Goal: Task Accomplishment & Management: Manage account settings

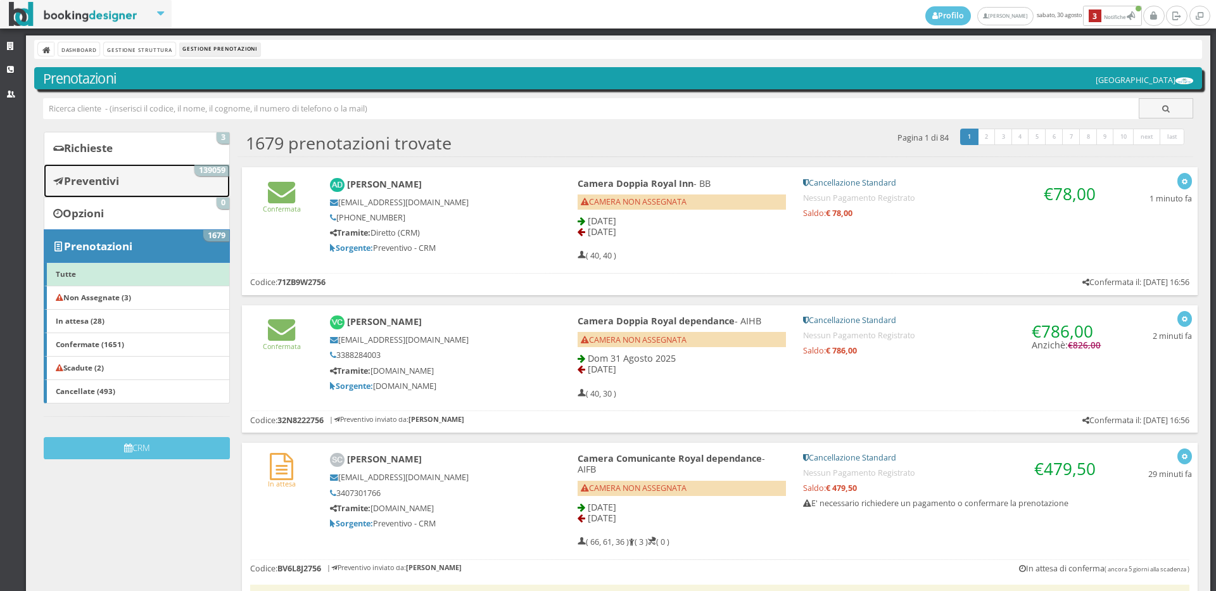
click at [211, 190] on link "Preventivi 139059" at bounding box center [137, 180] width 186 height 33
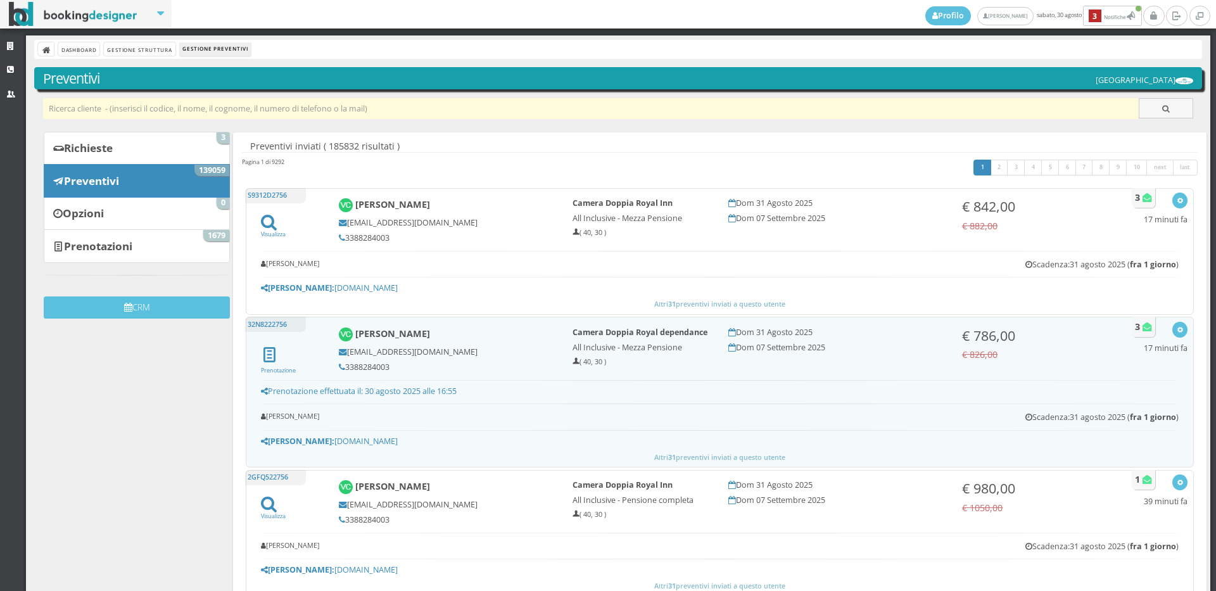
click at [241, 109] on input "text" at bounding box center [591, 108] width 1096 height 21
paste input "Csrmarcella@gmail.com"
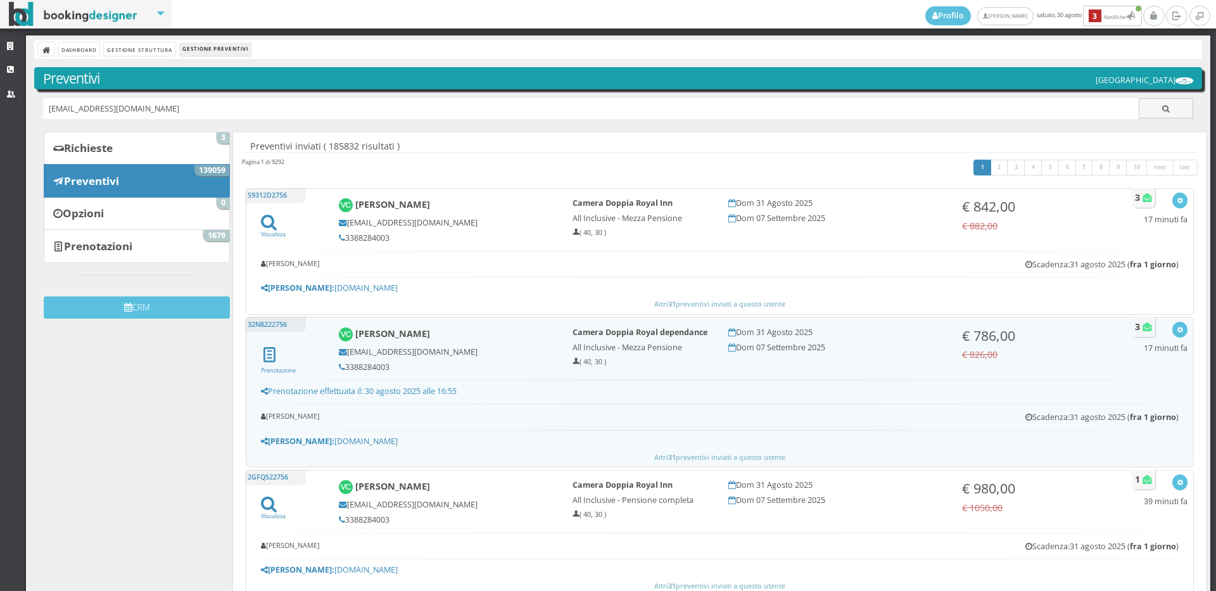
type input "Csrmarcella@gmail.com"
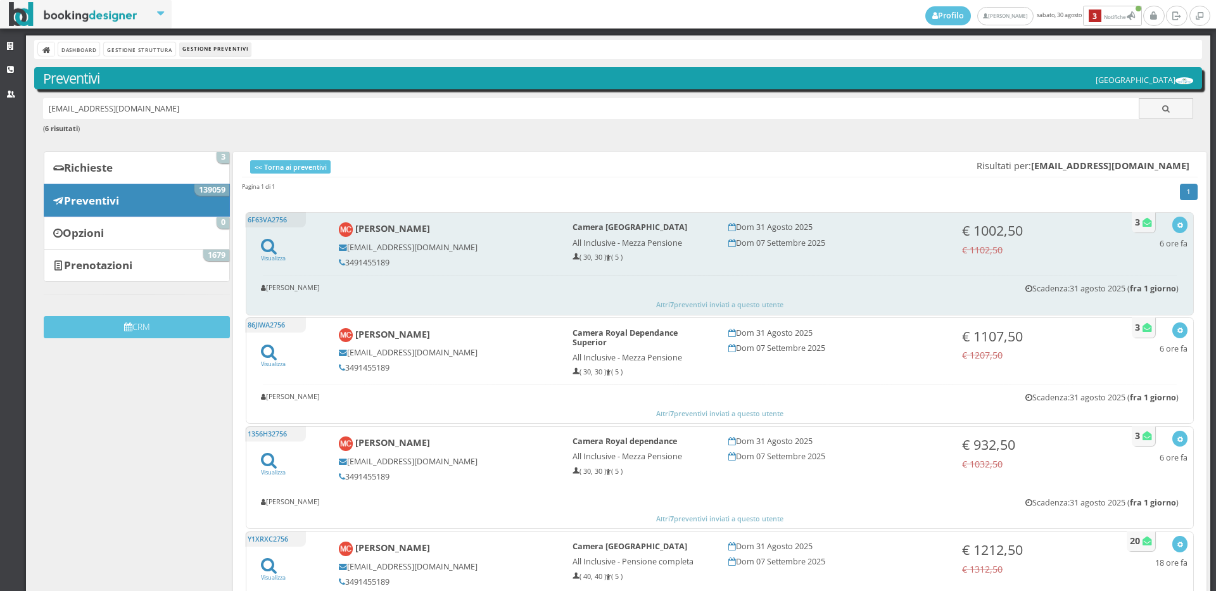
click at [377, 261] on h5 "3491455189" at bounding box center [447, 262] width 217 height 9
copy h5 "3491455189"
click at [1176, 223] on icon "button" at bounding box center [1179, 225] width 7 height 7
click at [1145, 289] on link "Visualizza sul sito" at bounding box center [1137, 286] width 99 height 15
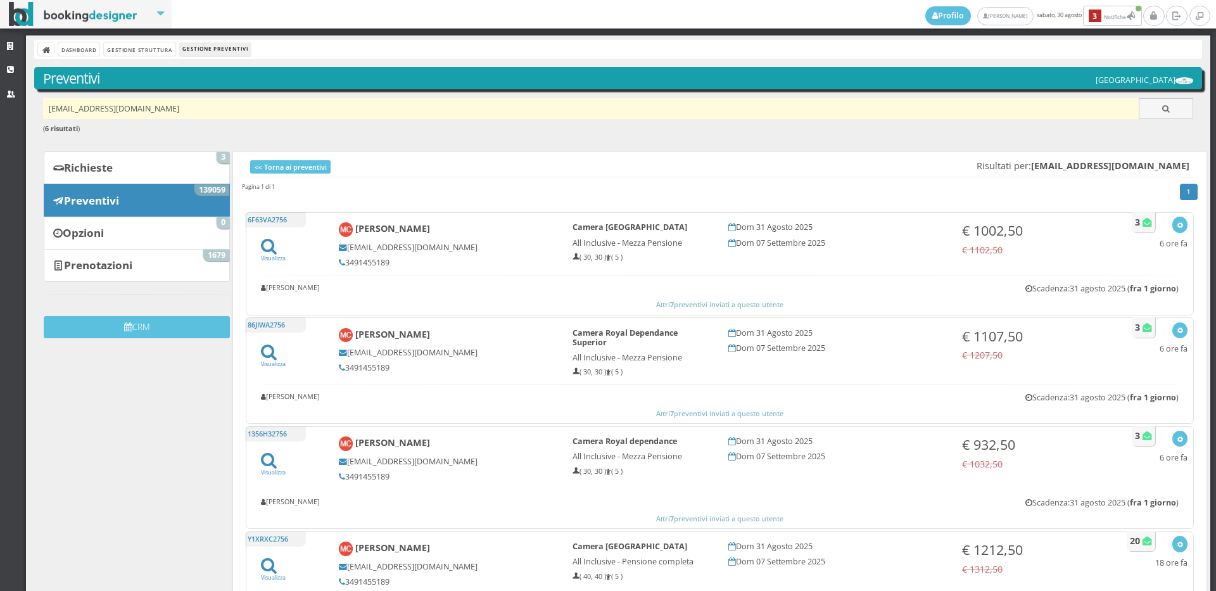
click at [157, 113] on input "Csrmarcella@gmail.com" at bounding box center [591, 108] width 1096 height 21
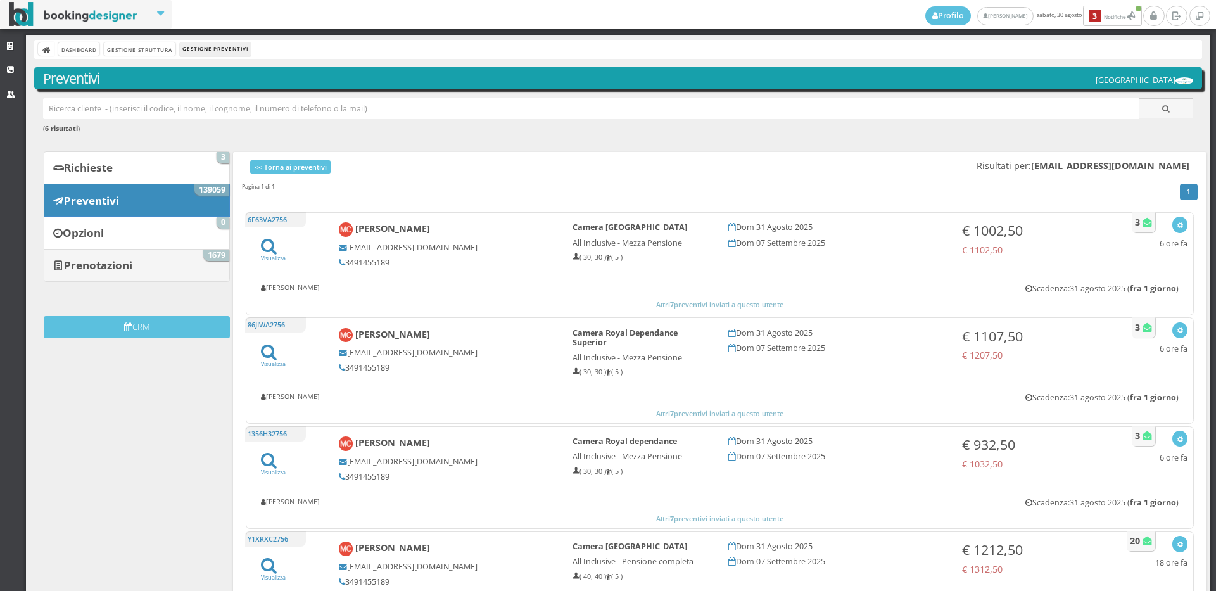
paste input "sgobbirosetta52@gmail.com"
type input "sgobbirosetta52@gmail.com"
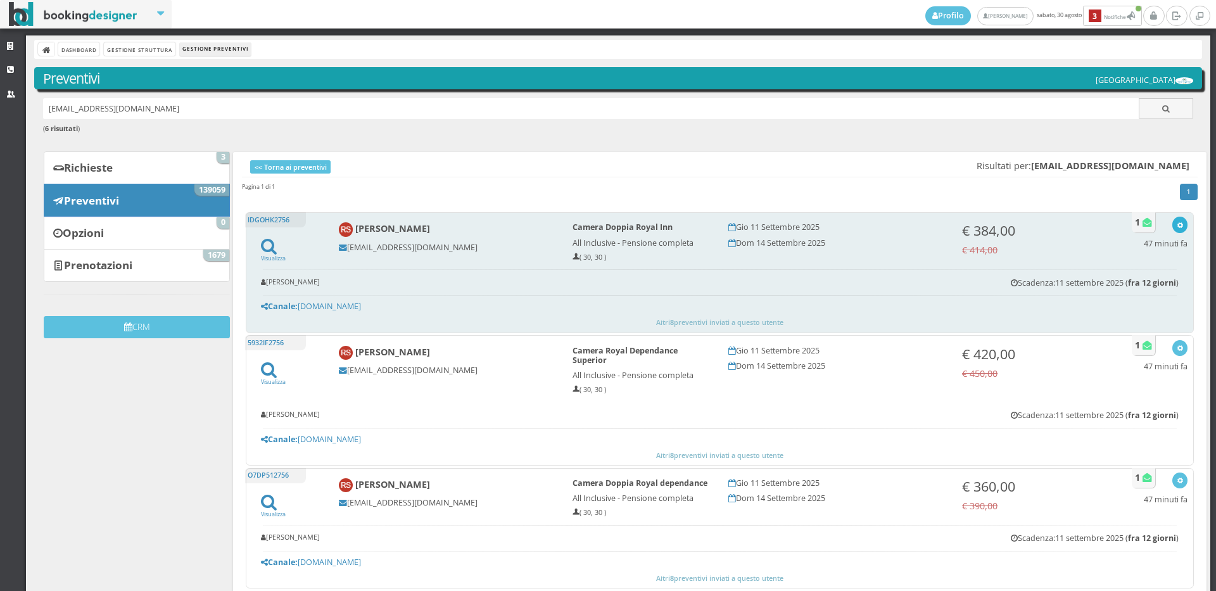
click at [1176, 222] on icon "button" at bounding box center [1179, 225] width 7 height 7
click at [1151, 281] on link "Visualizza sul sito" at bounding box center [1137, 286] width 99 height 15
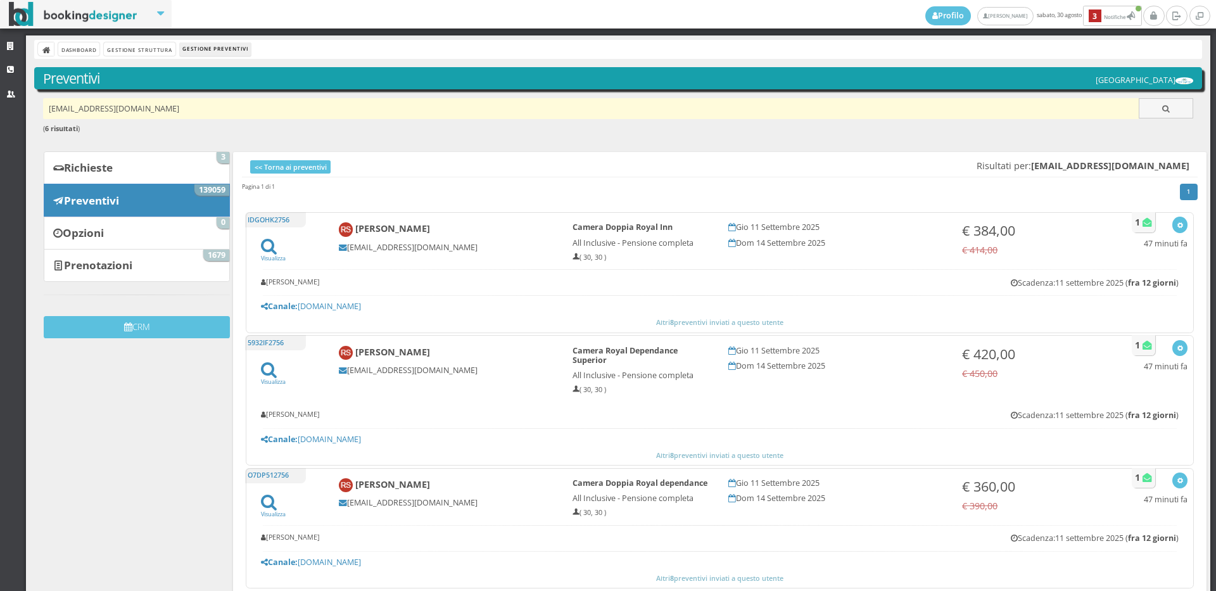
click at [193, 109] on input "sgobbirosetta52@gmail.com" at bounding box center [591, 108] width 1096 height 21
click at [193, 110] on input "sgobbirosetta52@gmail.com" at bounding box center [591, 108] width 1096 height 21
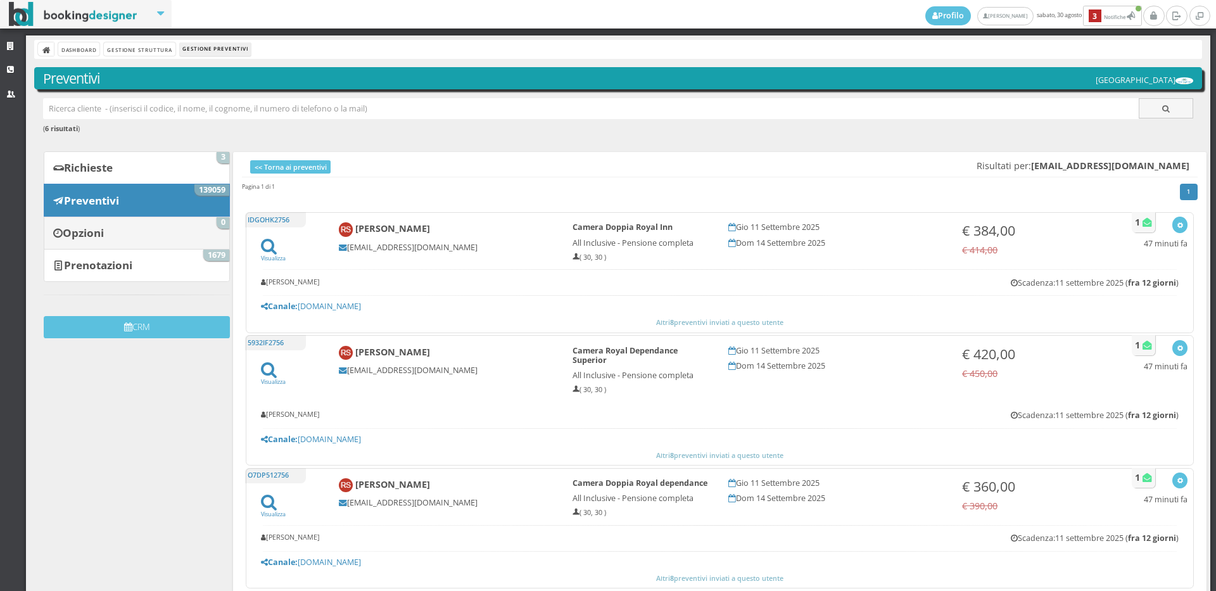
paste input "giuseppepolito24@gmail.com"
type input "giuseppepolito24@gmail.com"
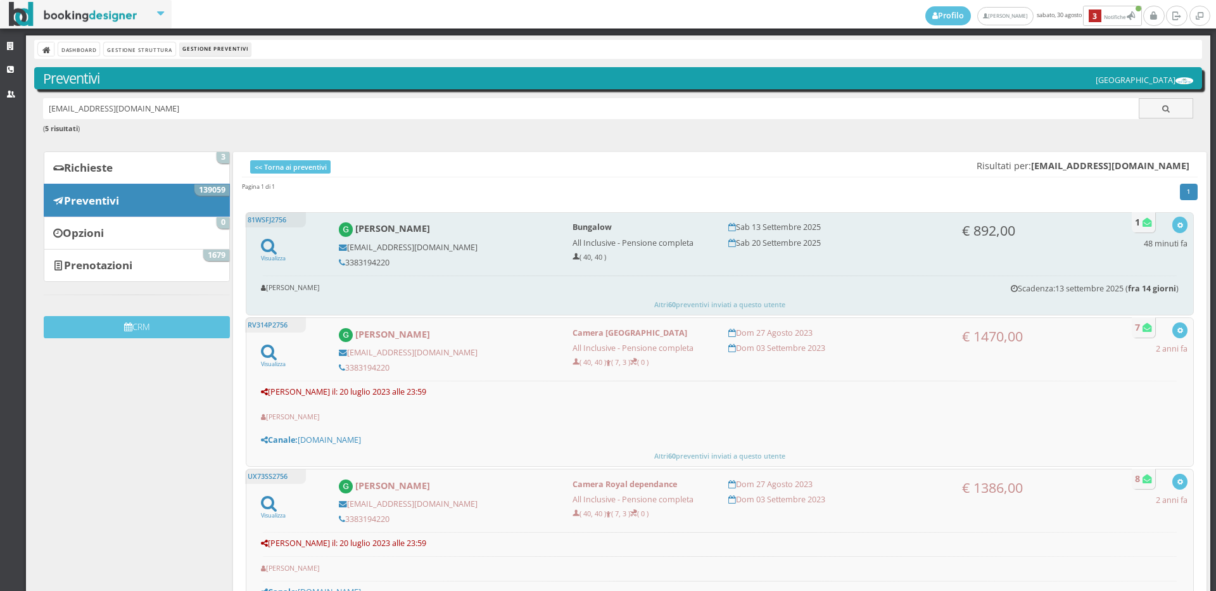
click at [358, 265] on h5 "3383194220" at bounding box center [447, 262] width 217 height 9
copy h5 "3383194220"
click at [1172, 229] on button "button" at bounding box center [1179, 225] width 15 height 16
click at [1123, 287] on link "Visualizza sul sito" at bounding box center [1137, 286] width 99 height 15
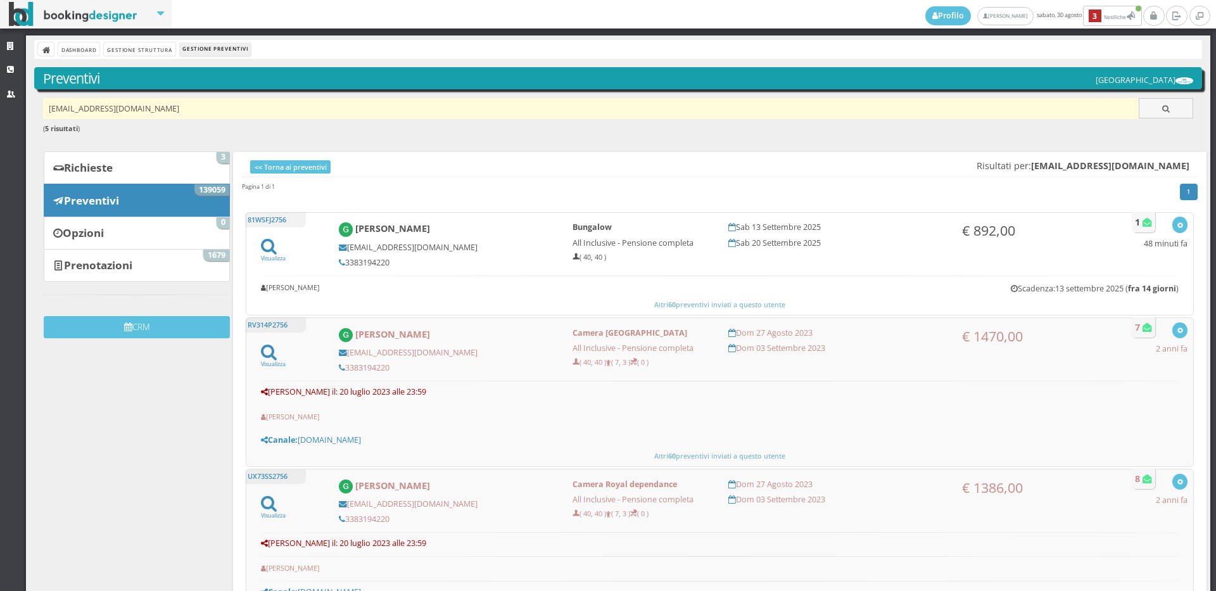
click at [188, 106] on input "giuseppepolito24@gmail.com" at bounding box center [591, 108] width 1096 height 21
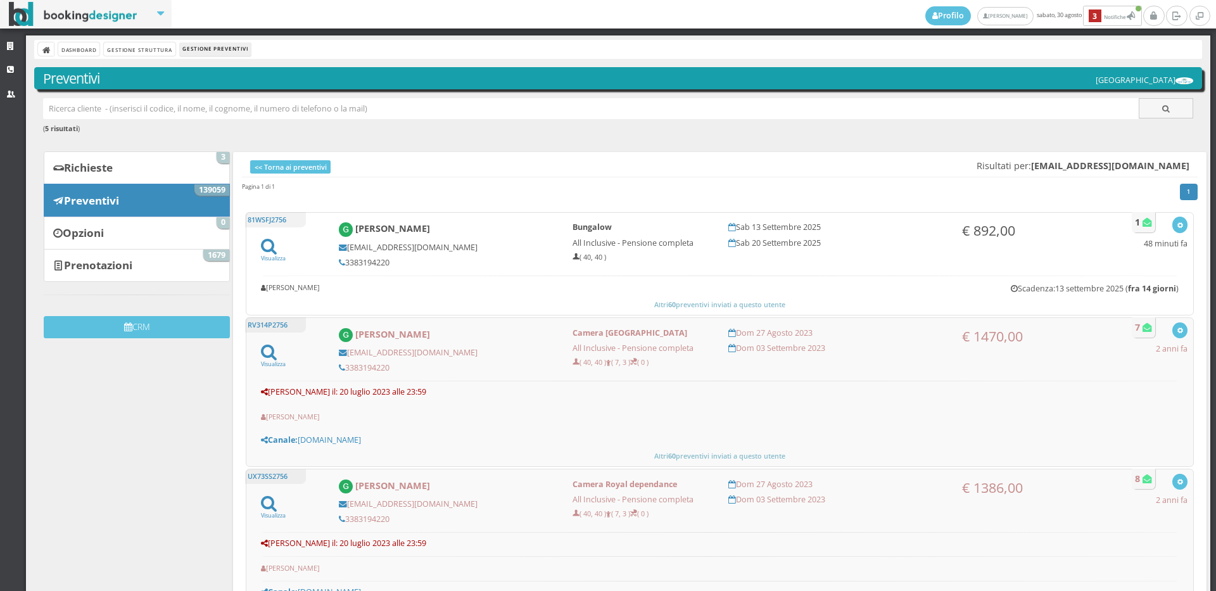
paste input "S.marina88@hotmail.it"
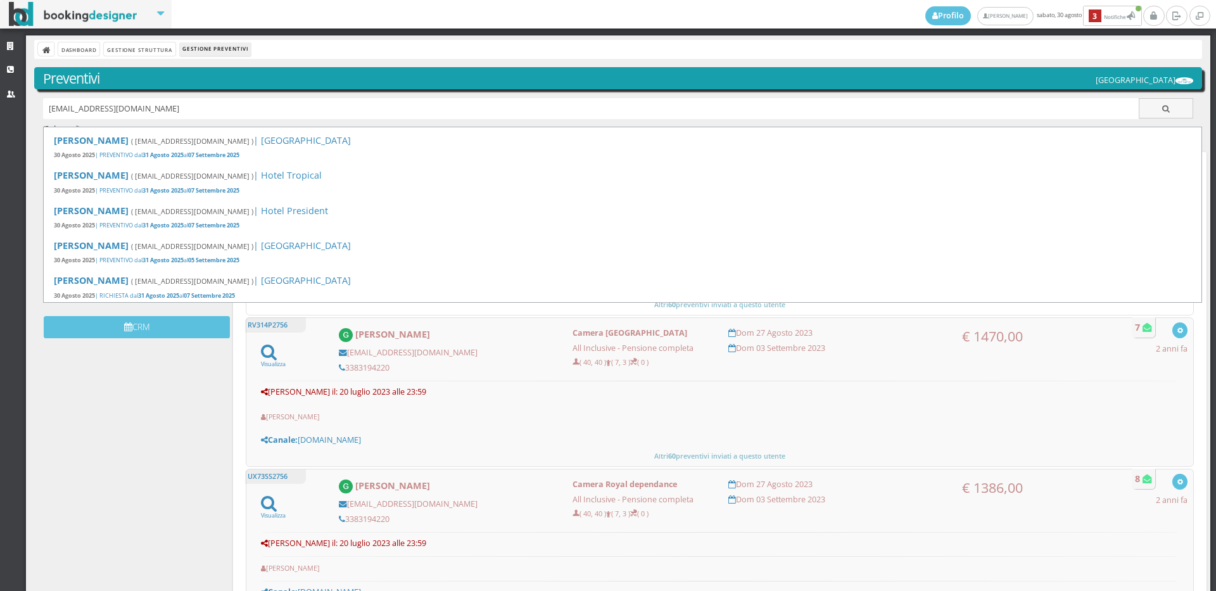
type input "S.marina88@hotmail.it"
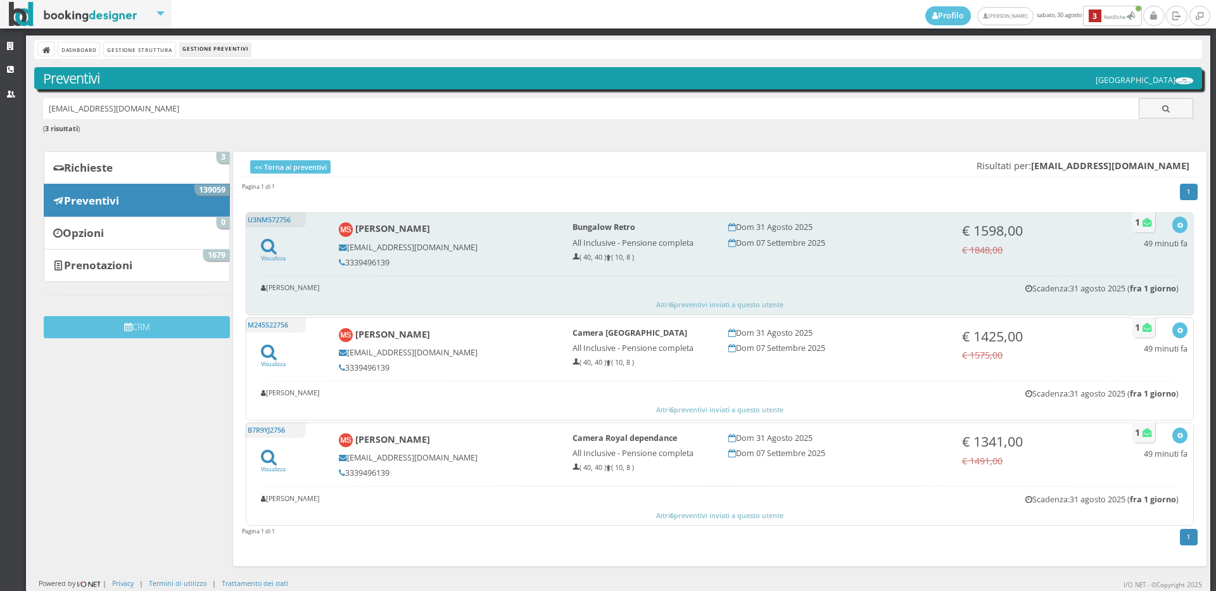
click at [372, 258] on h5 "3339496139" at bounding box center [447, 262] width 217 height 9
copy h5 "3339496139"
click at [1172, 225] on button "button" at bounding box center [1179, 225] width 15 height 16
click at [1128, 289] on link "Visualizza sul sito" at bounding box center [1137, 286] width 99 height 15
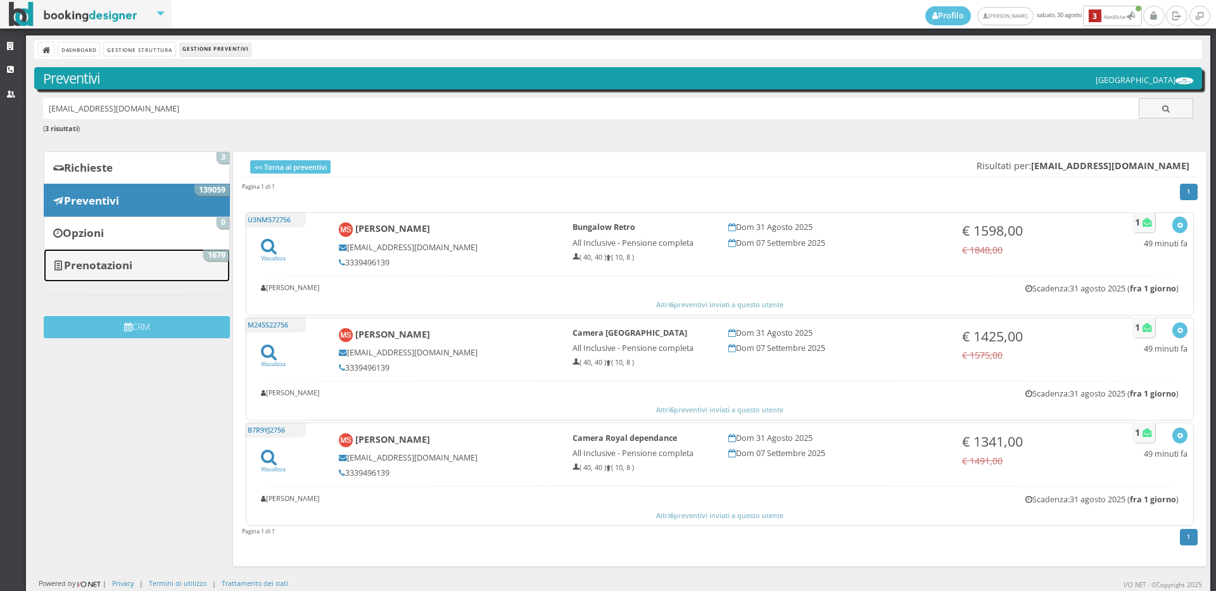
click at [115, 267] on b "Prenotazioni" at bounding box center [98, 265] width 68 height 15
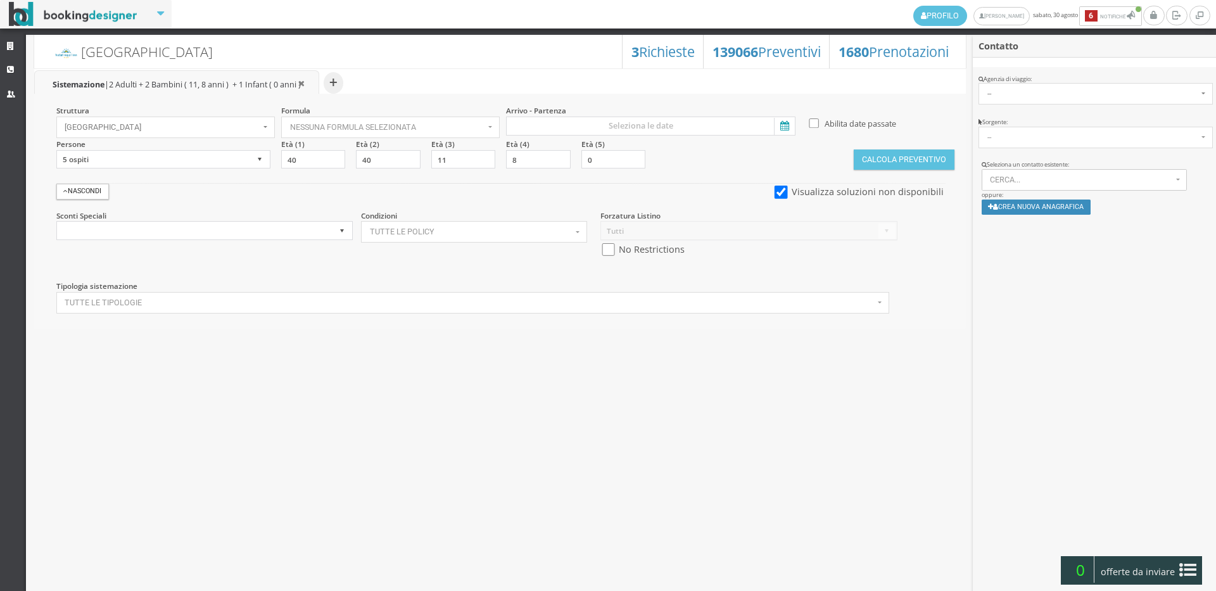
select select
click at [8, 49] on icon at bounding box center [12, 46] width 10 height 8
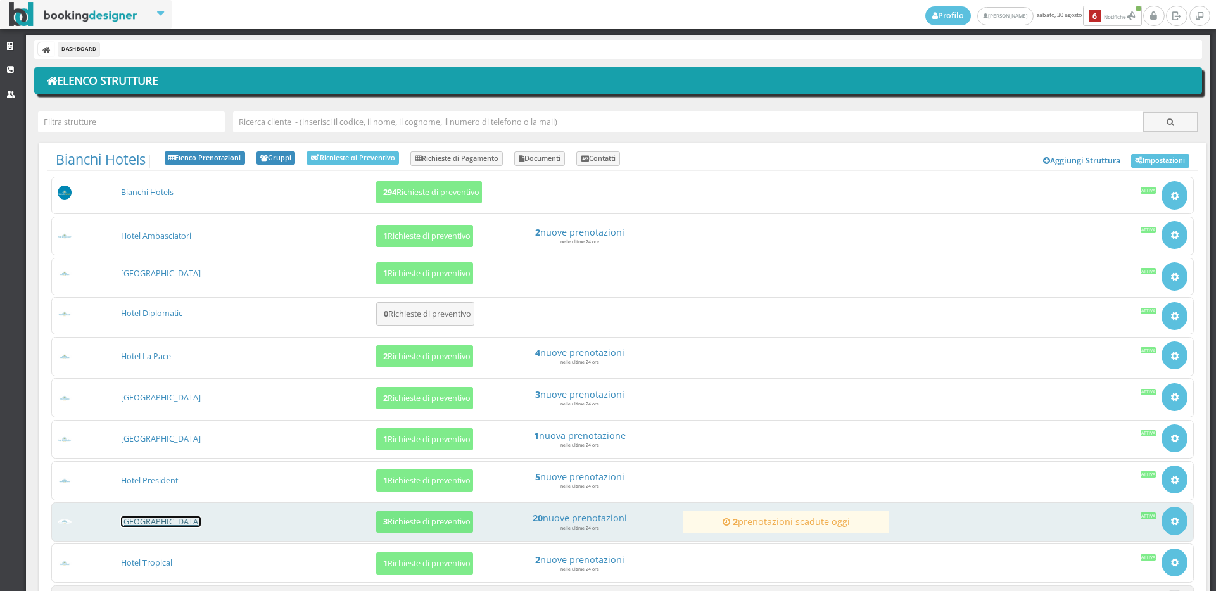
click at [129, 525] on link "[GEOGRAPHIC_DATA]" at bounding box center [161, 521] width 80 height 11
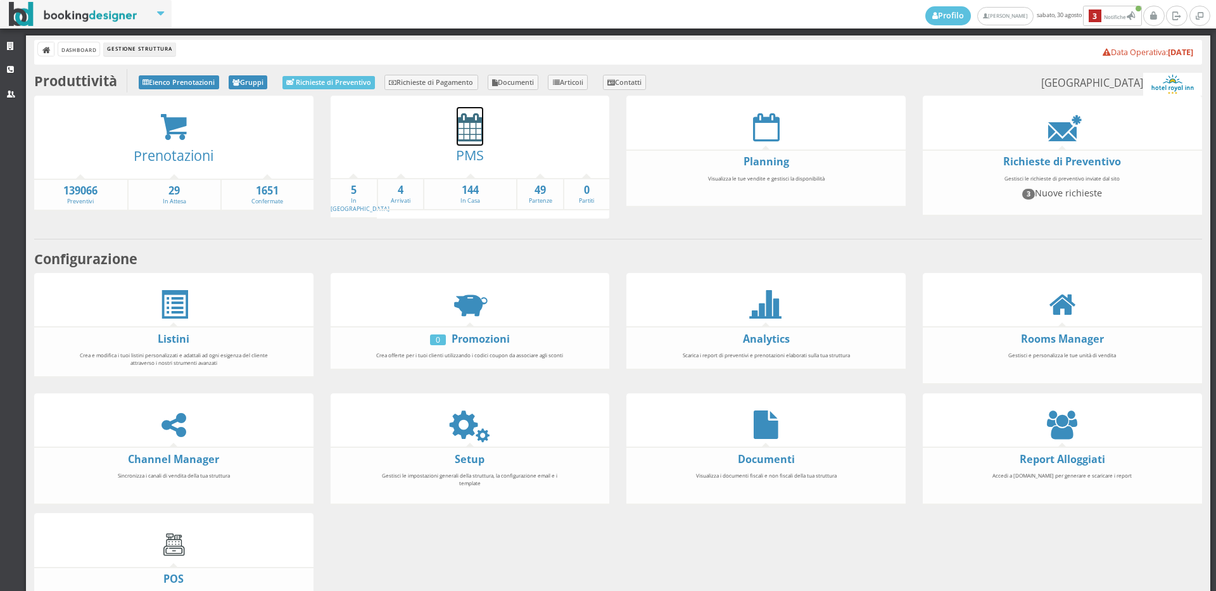
click at [459, 132] on icon at bounding box center [469, 127] width 27 height 28
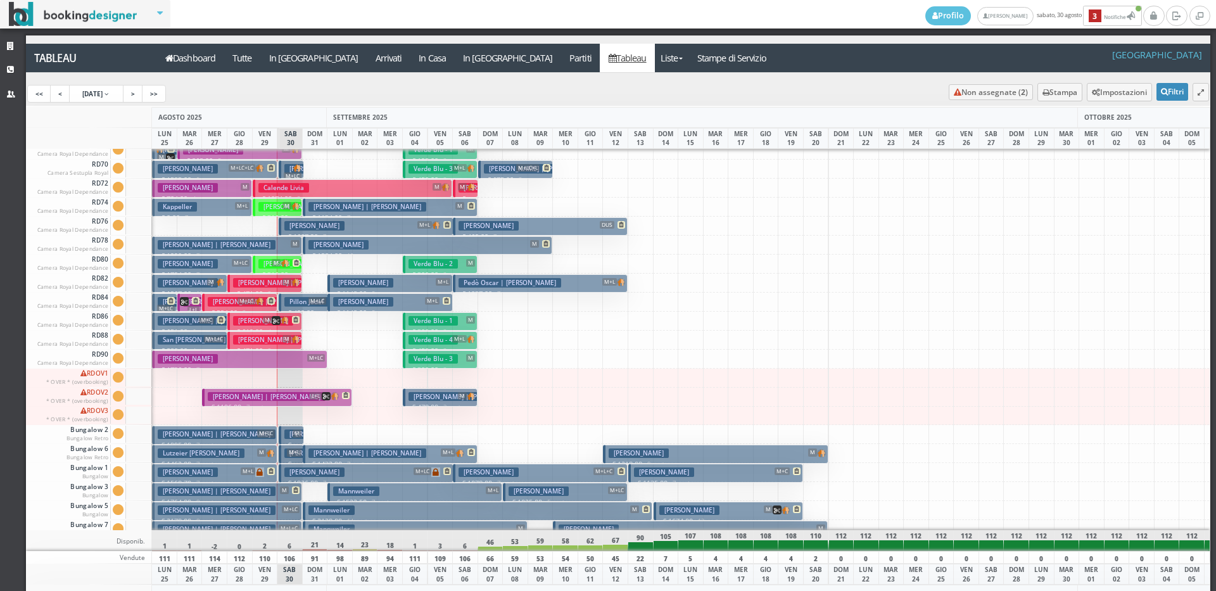
scroll to position [1924, 0]
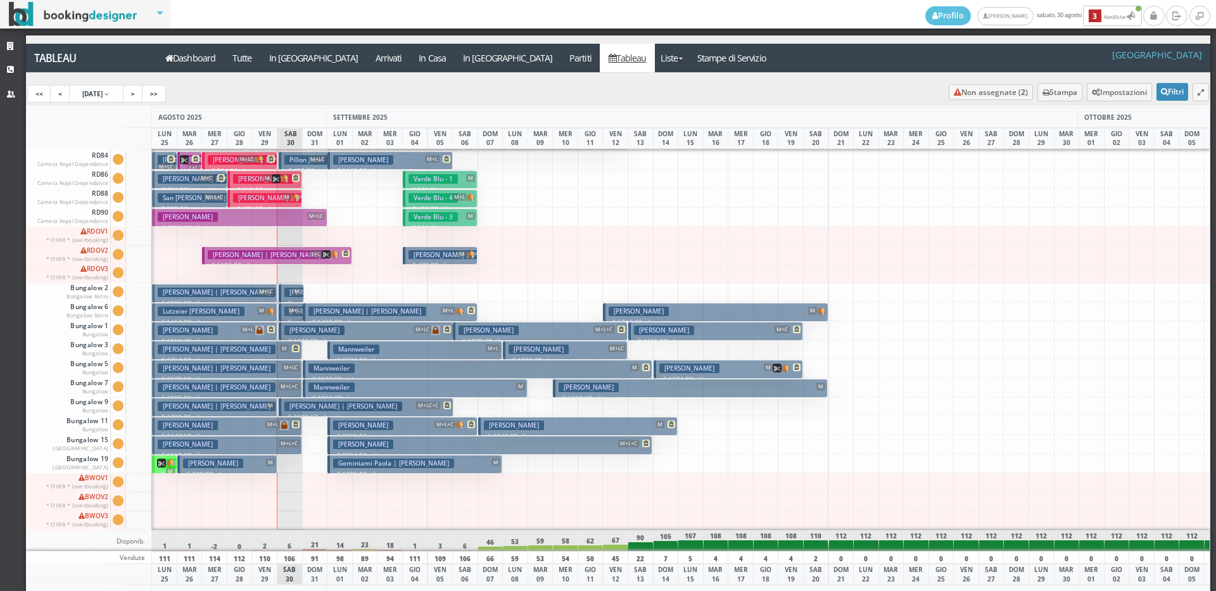
click at [172, 458] on img at bounding box center [170, 462] width 9 height 8
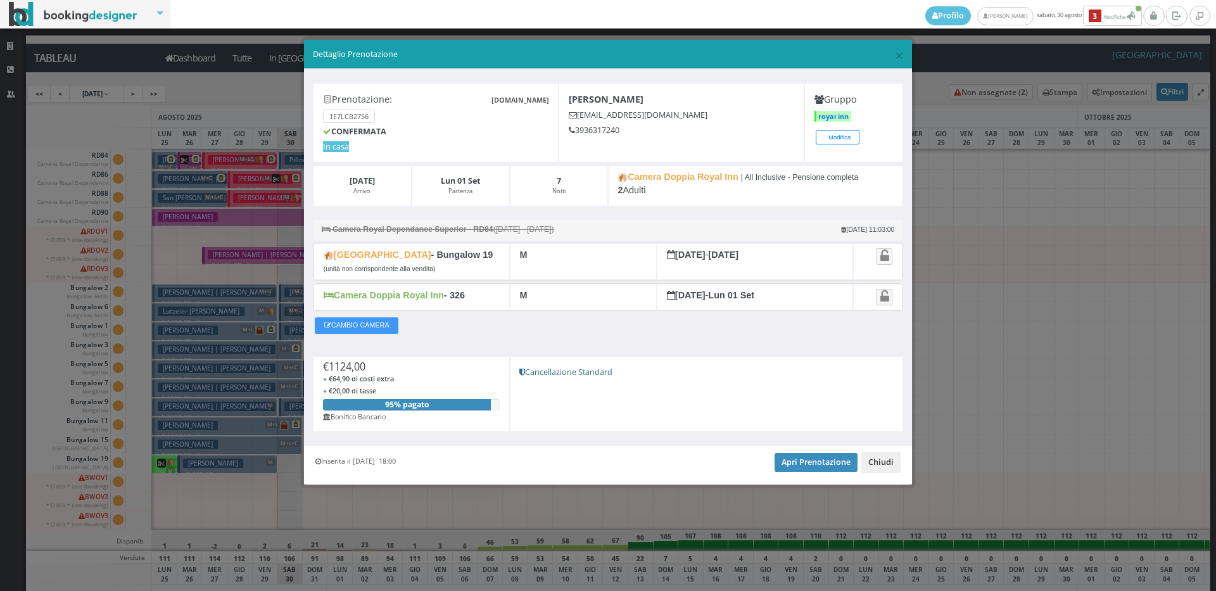
click at [884, 461] on button "Chiudi" at bounding box center [880, 462] width 39 height 22
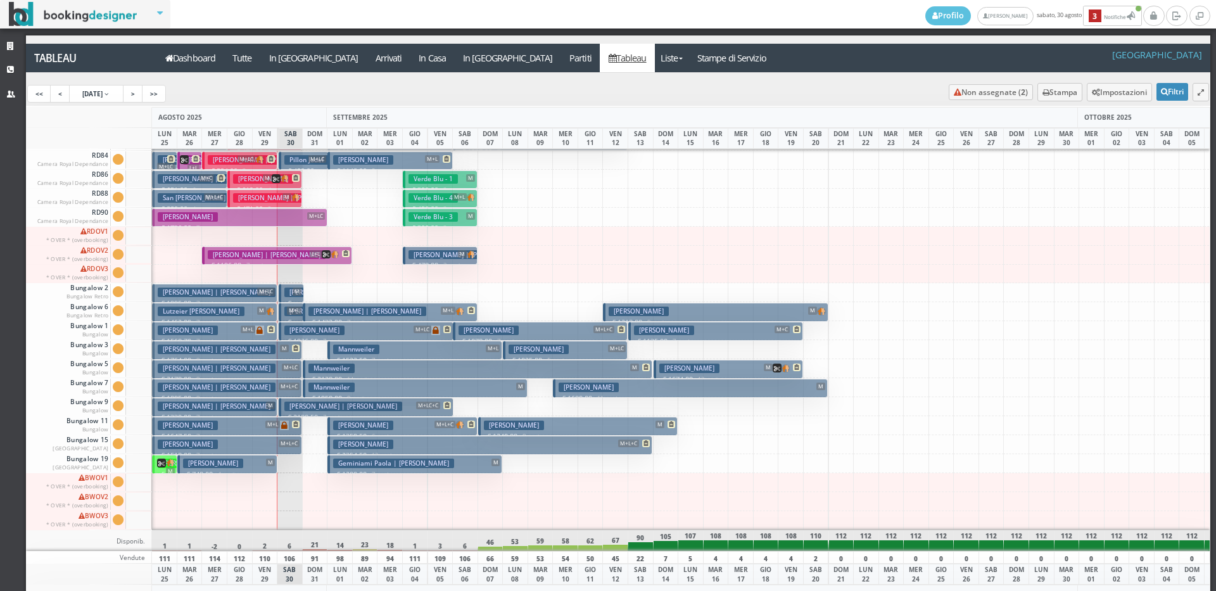
click at [185, 458] on h3 "Carsaniga Davide" at bounding box center [213, 462] width 60 height 9
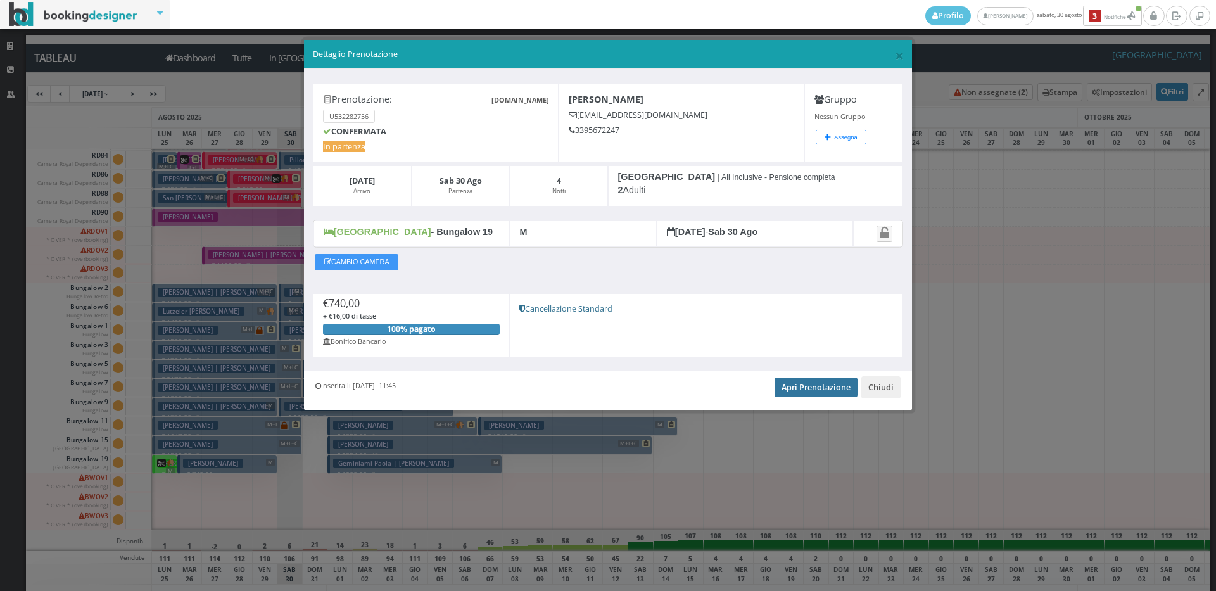
click at [829, 392] on link "Apri Prenotazione" at bounding box center [815, 386] width 83 height 19
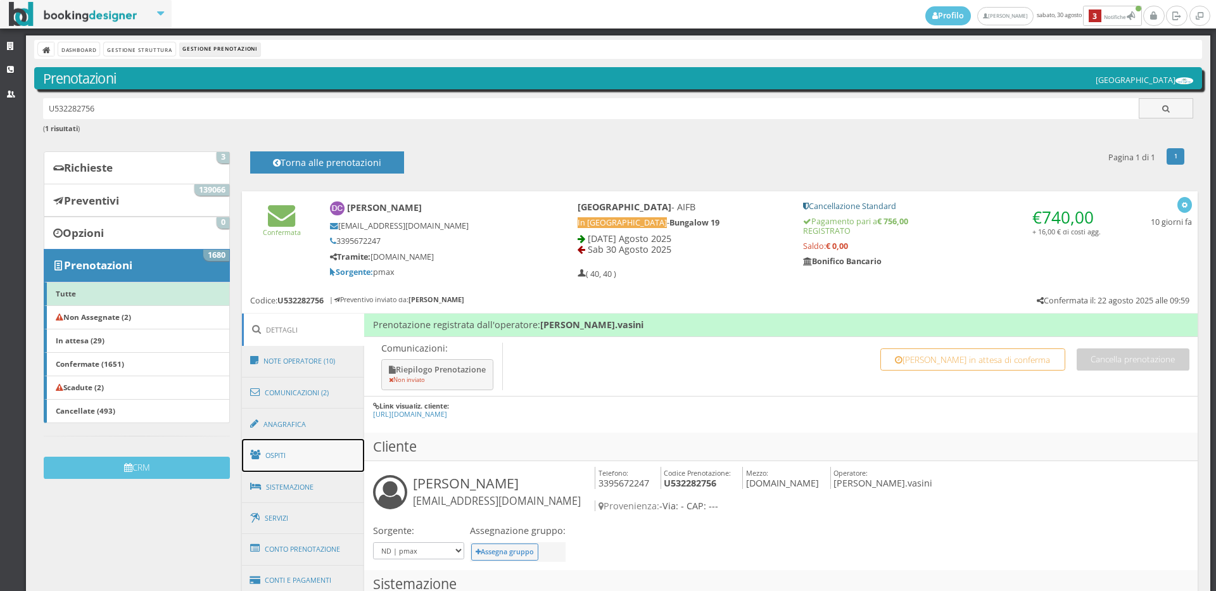
click at [293, 459] on link "Ospiti" at bounding box center [303, 455] width 123 height 33
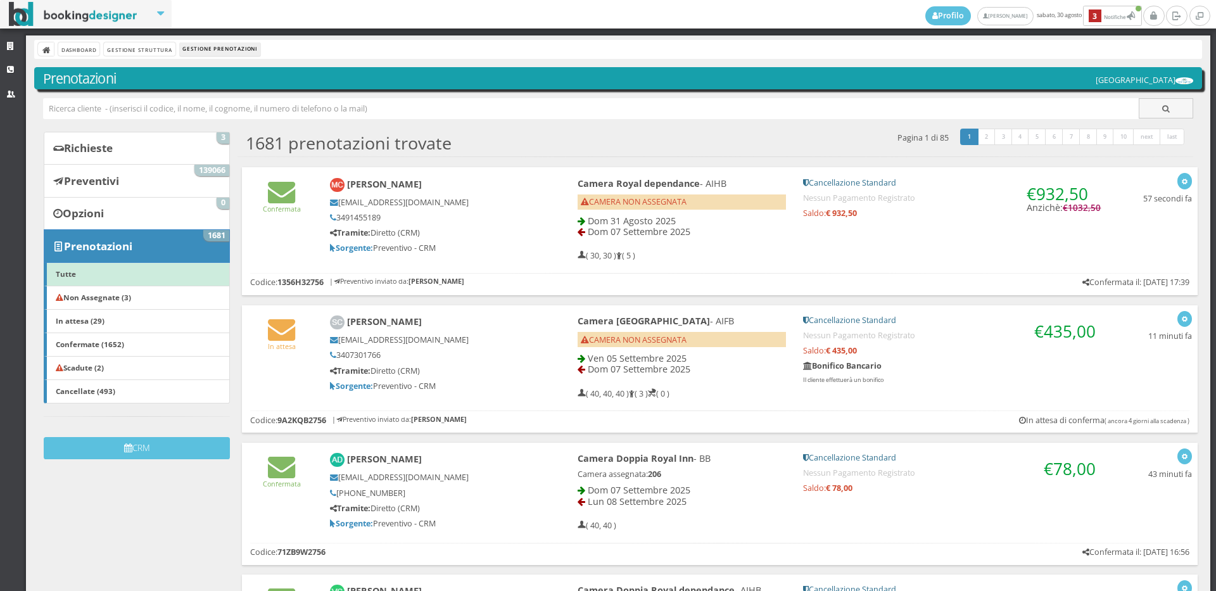
click at [626, 179] on b "Camera Royal dependance" at bounding box center [638, 183] width 122 height 12
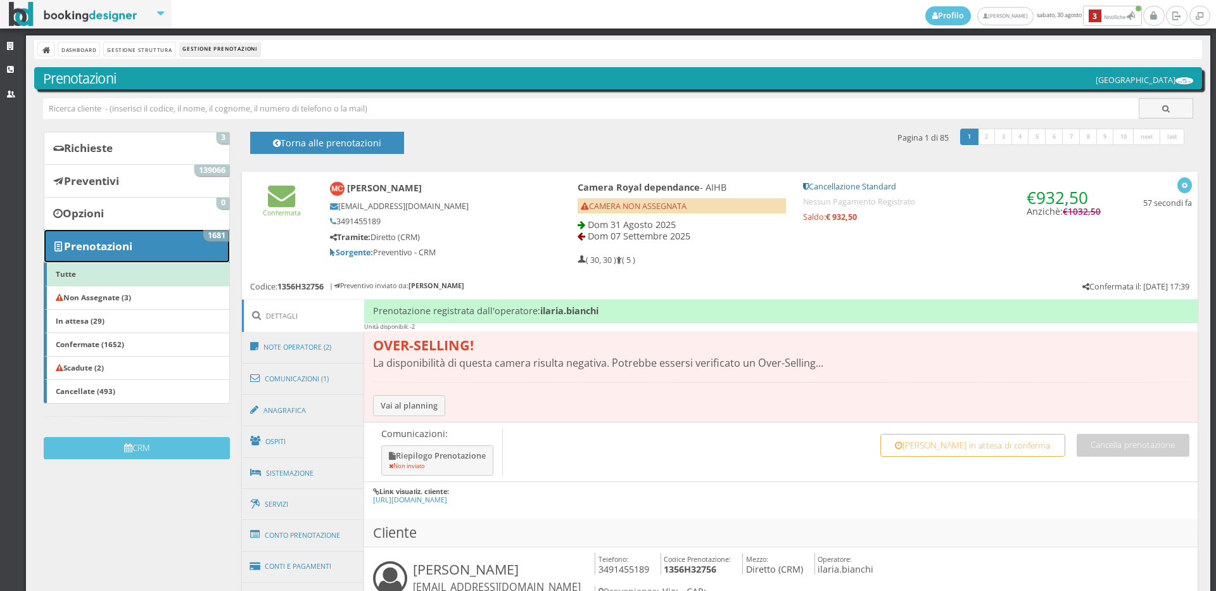
click at [116, 249] on b "Prenotazioni" at bounding box center [98, 246] width 68 height 15
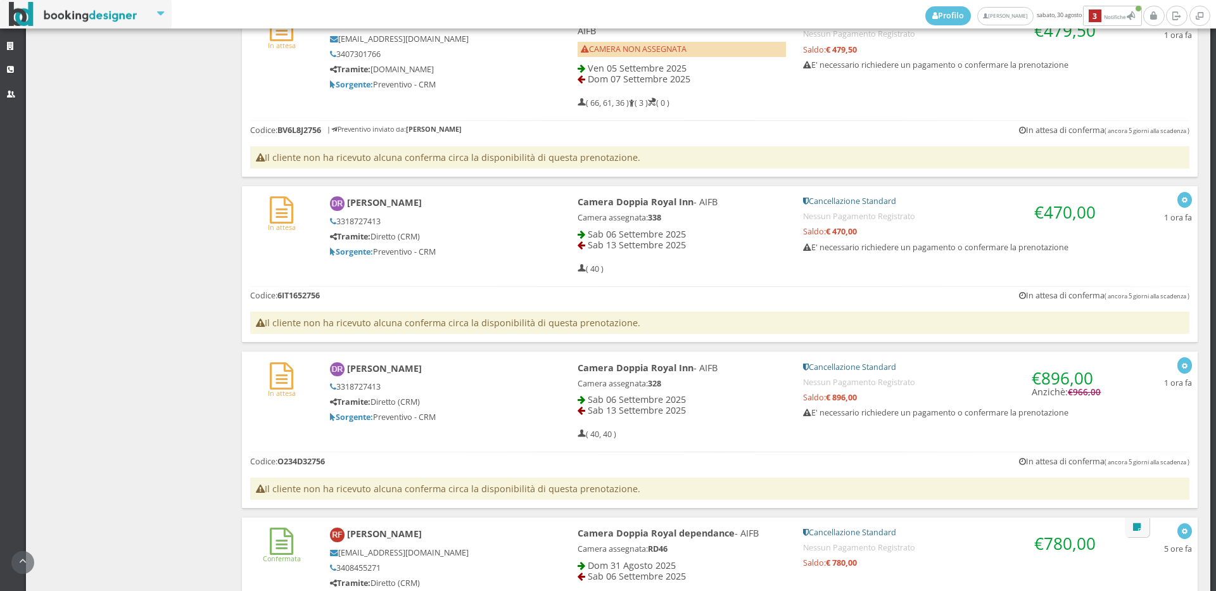
scroll to position [562, 0]
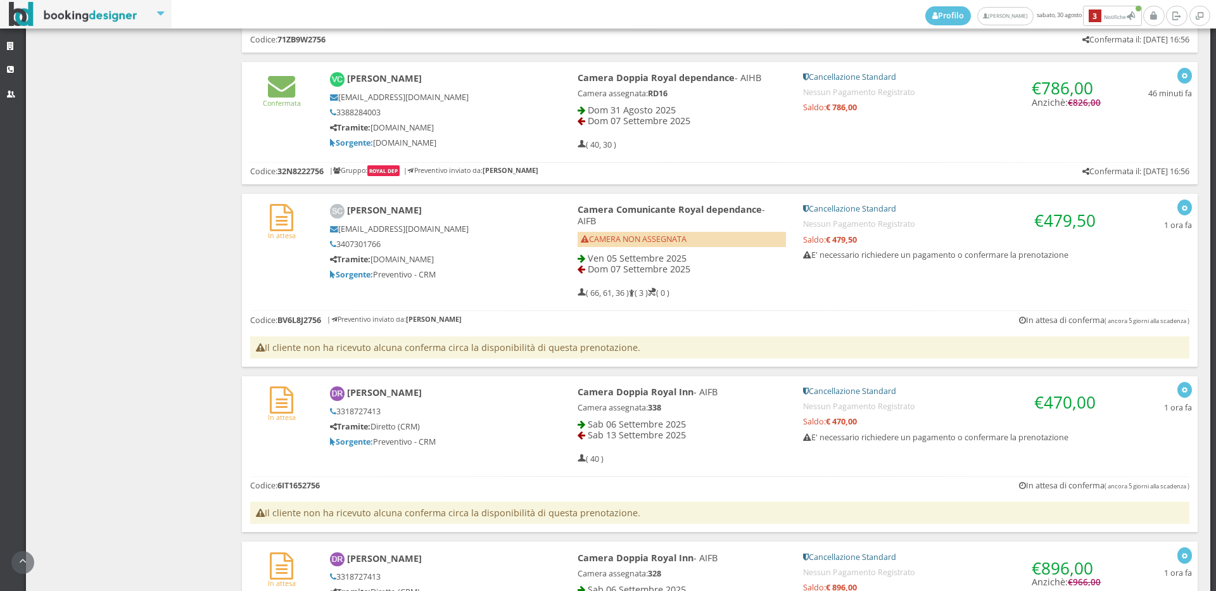
click at [623, 79] on b "Camera Doppia Royal dependance" at bounding box center [655, 78] width 157 height 12
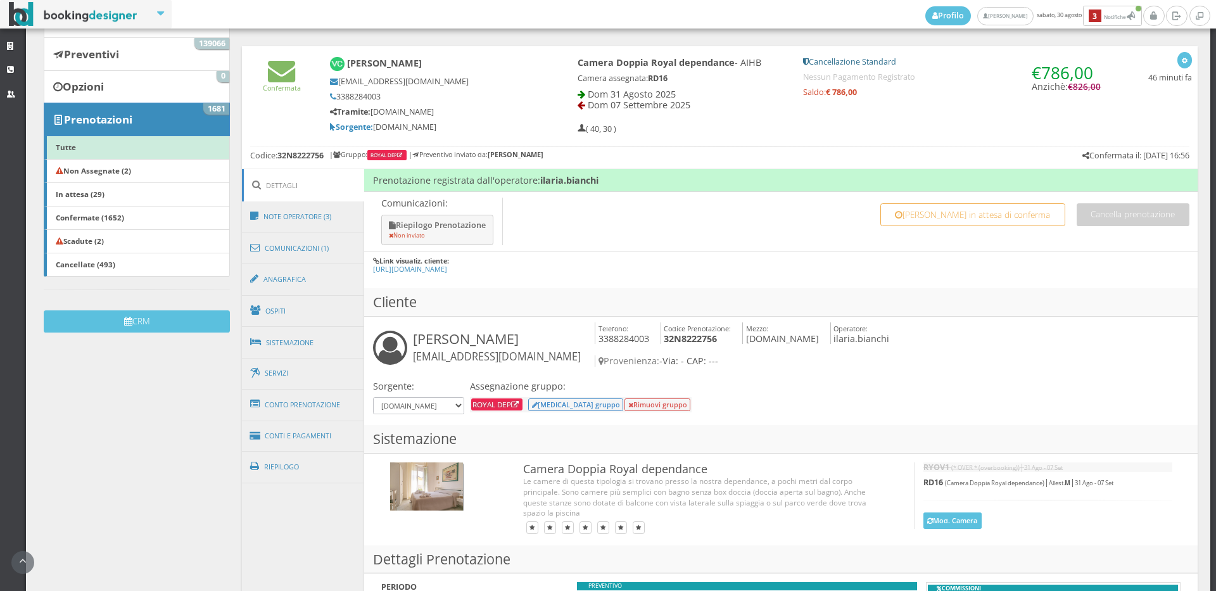
scroll to position [0, 0]
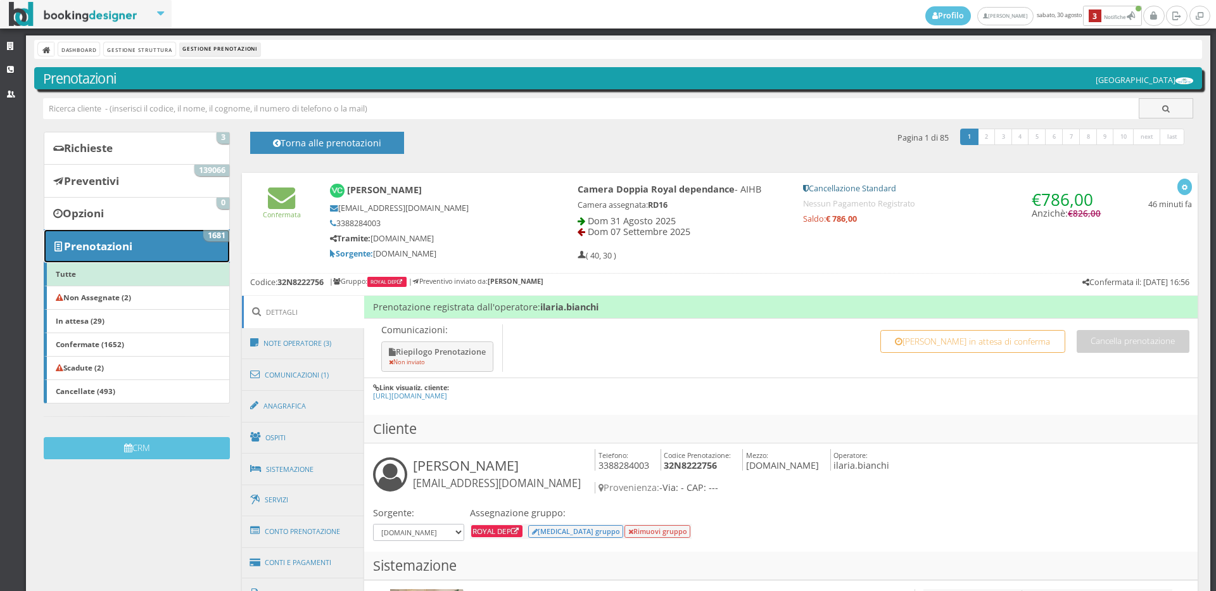
click at [103, 242] on b "Prenotazioni" at bounding box center [98, 246] width 68 height 15
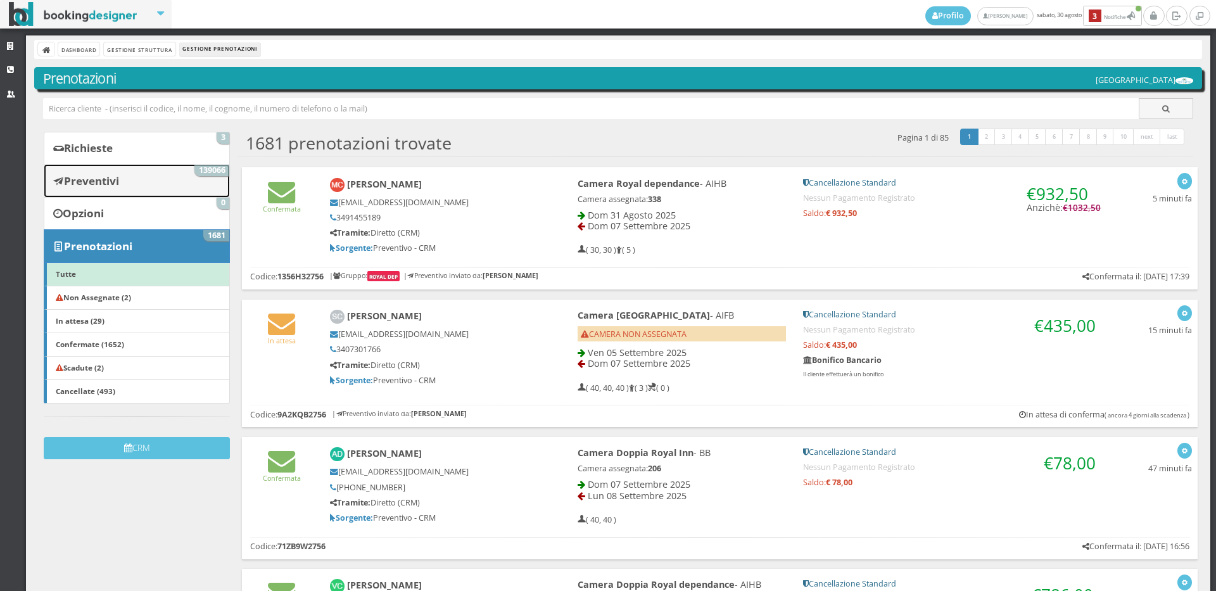
click at [135, 187] on link "Preventivi 139066" at bounding box center [137, 180] width 186 height 33
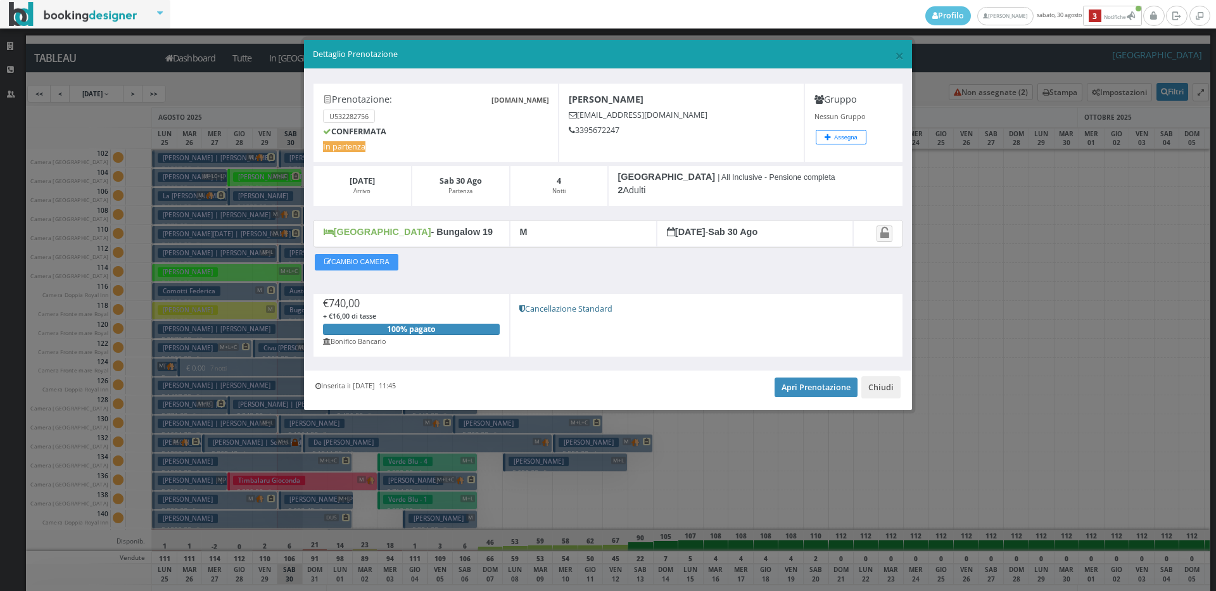
scroll to position [1924, 0]
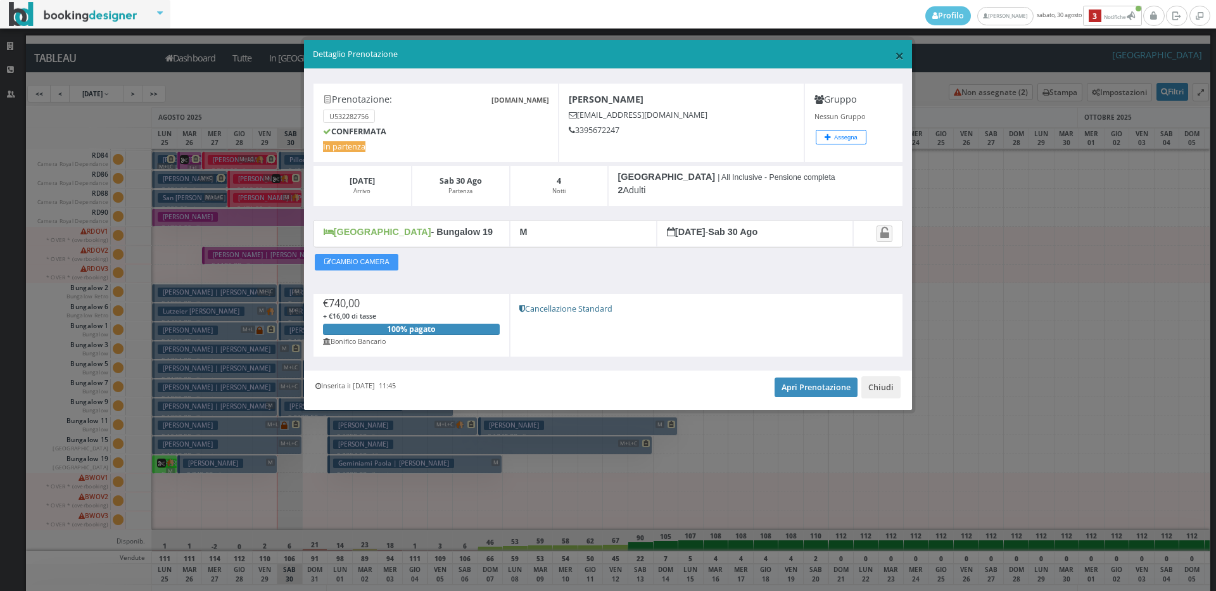
click at [896, 54] on span "×" at bounding box center [899, 55] width 9 height 22
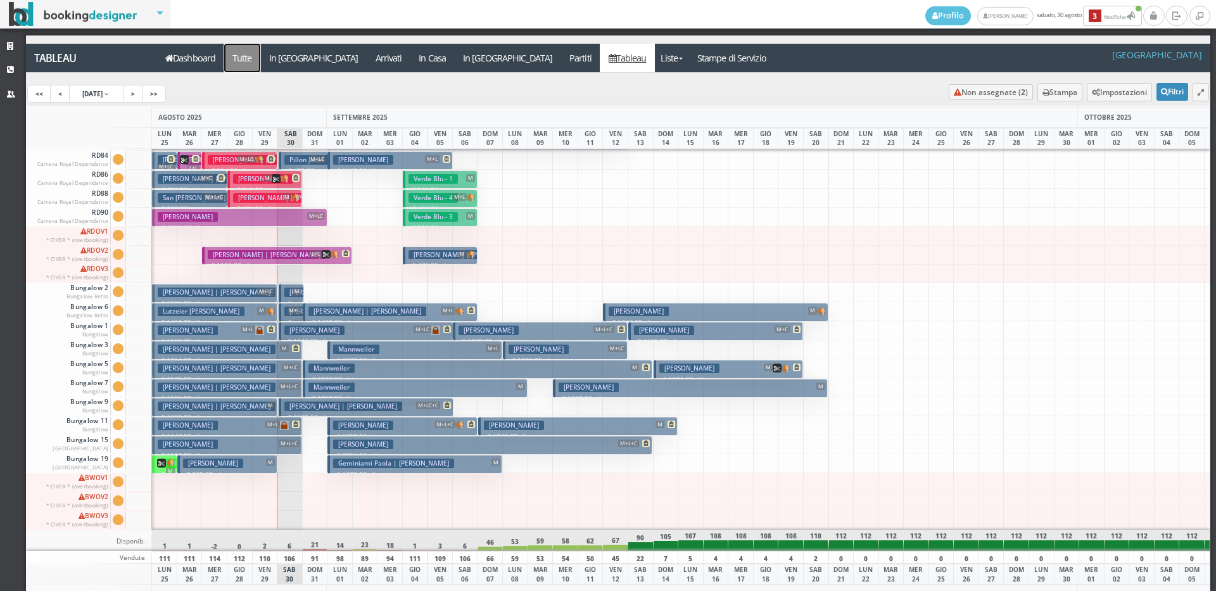
click at [251, 64] on a=pms-all"] "Tutte" at bounding box center [242, 58] width 37 height 28
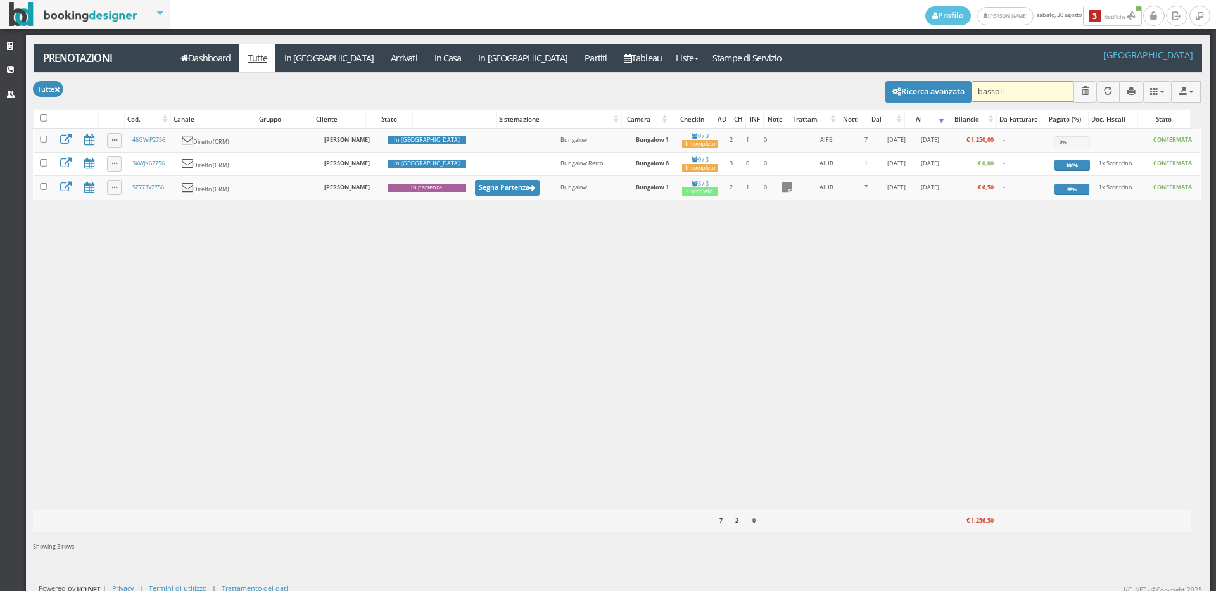
click at [999, 97] on input "bassoli" at bounding box center [1022, 91] width 102 height 21
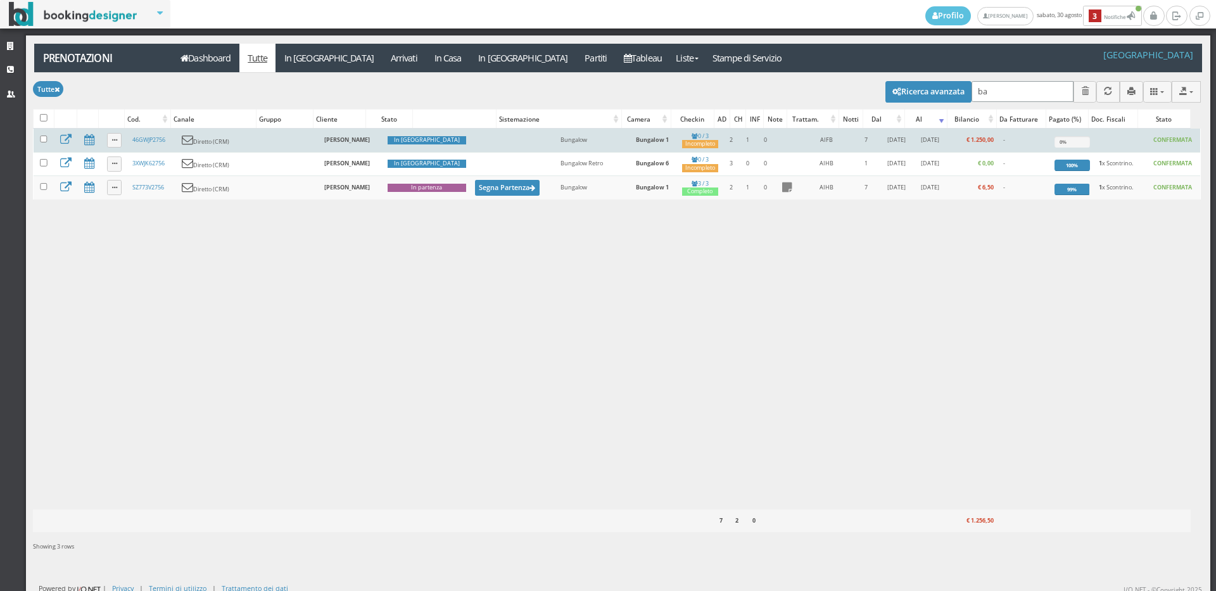
type input "b"
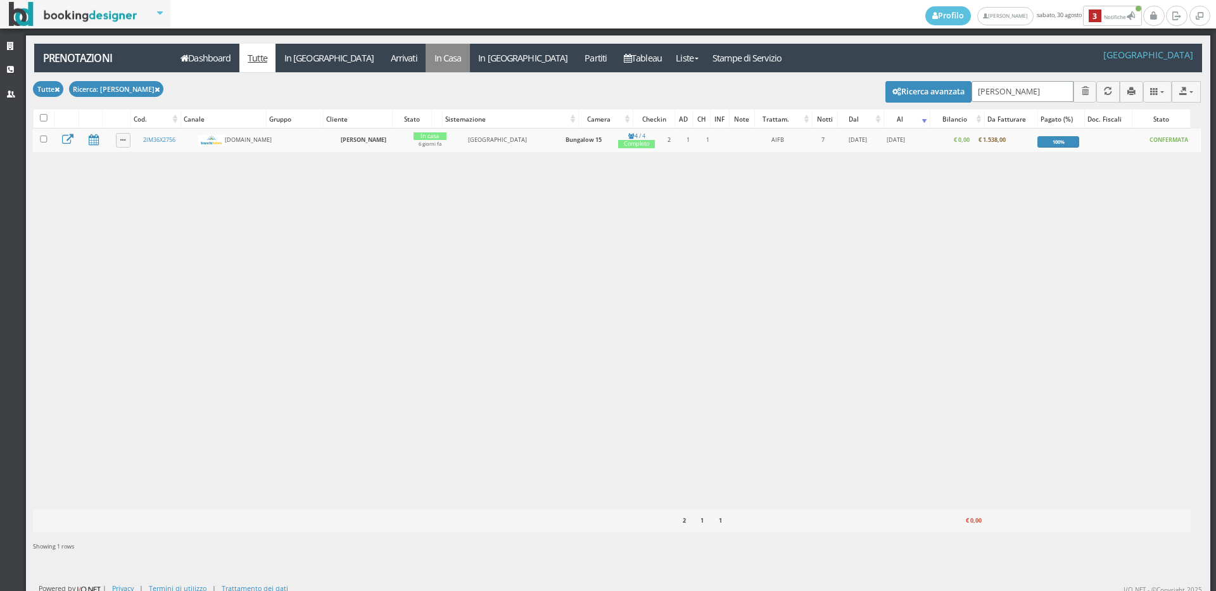
type input "murgo"
click at [425, 55] on link "In Casa" at bounding box center [447, 58] width 44 height 28
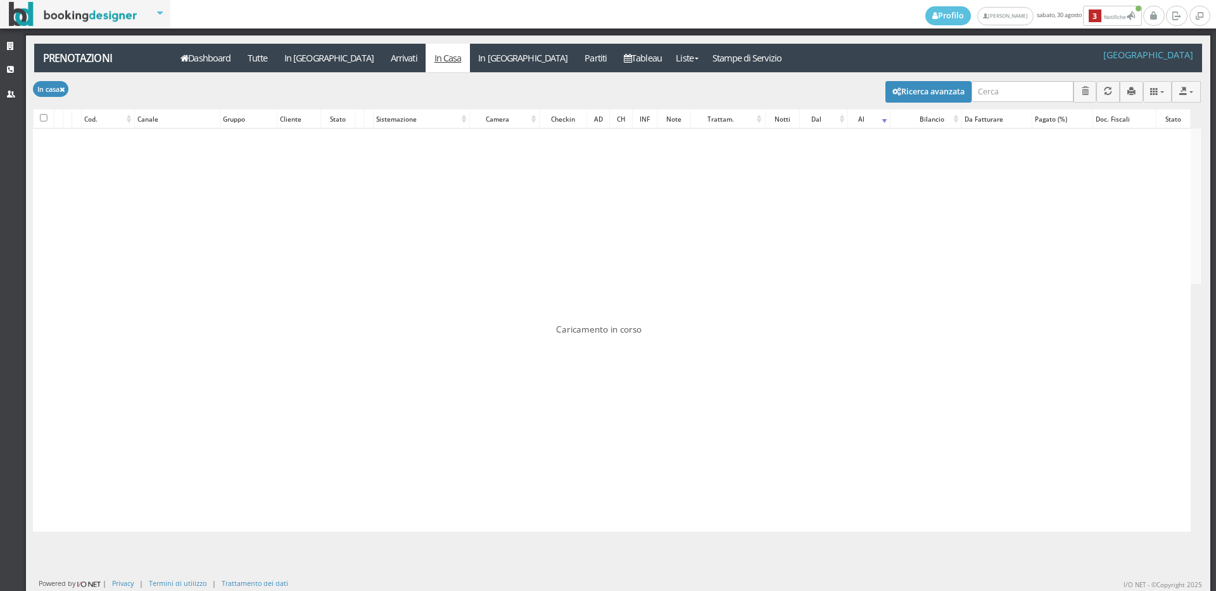
type input "murgo"
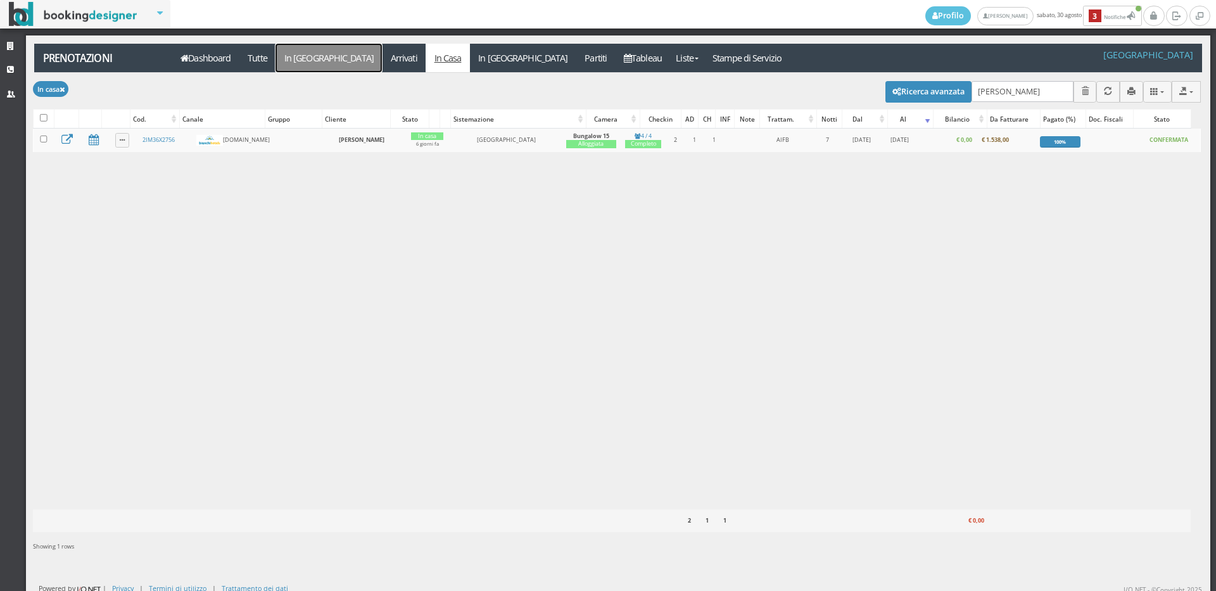
click at [291, 61] on link "In [GEOGRAPHIC_DATA]" at bounding box center [328, 58] width 106 height 28
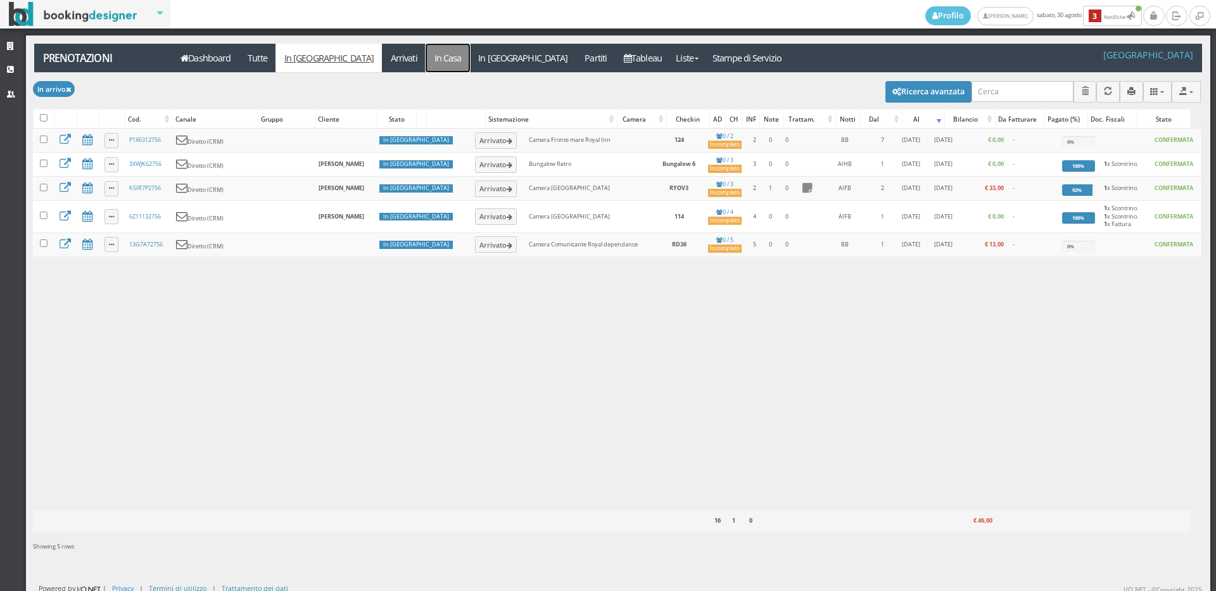
click at [425, 53] on link "In Casa" at bounding box center [447, 58] width 44 height 28
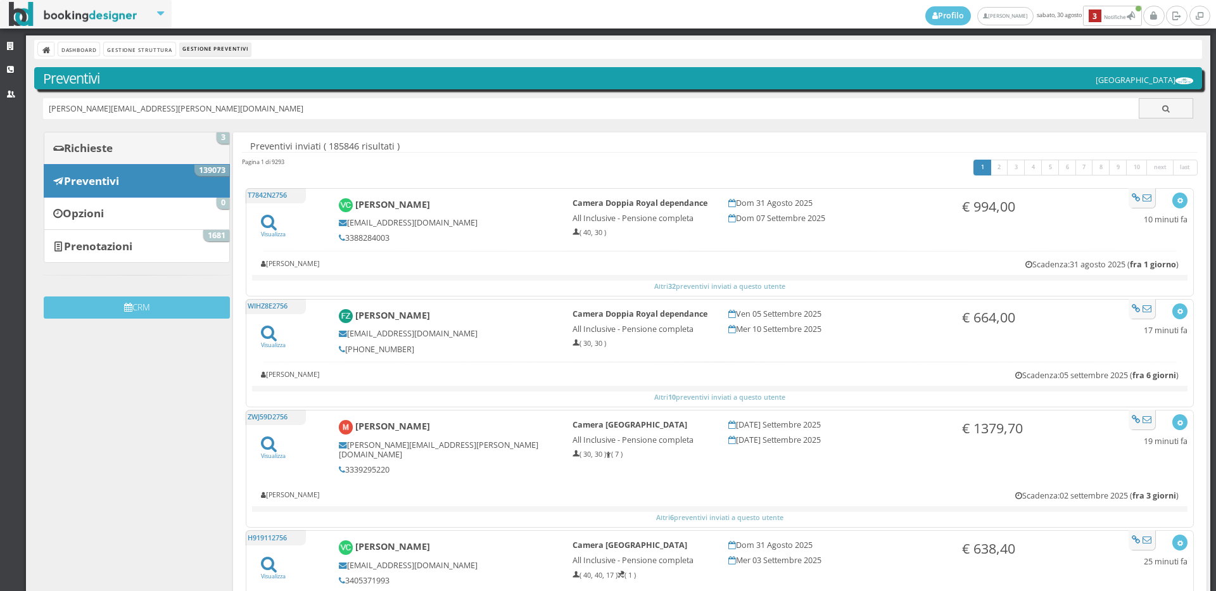
type input "[PERSON_NAME][EMAIL_ADDRESS][PERSON_NAME][DOMAIN_NAME]"
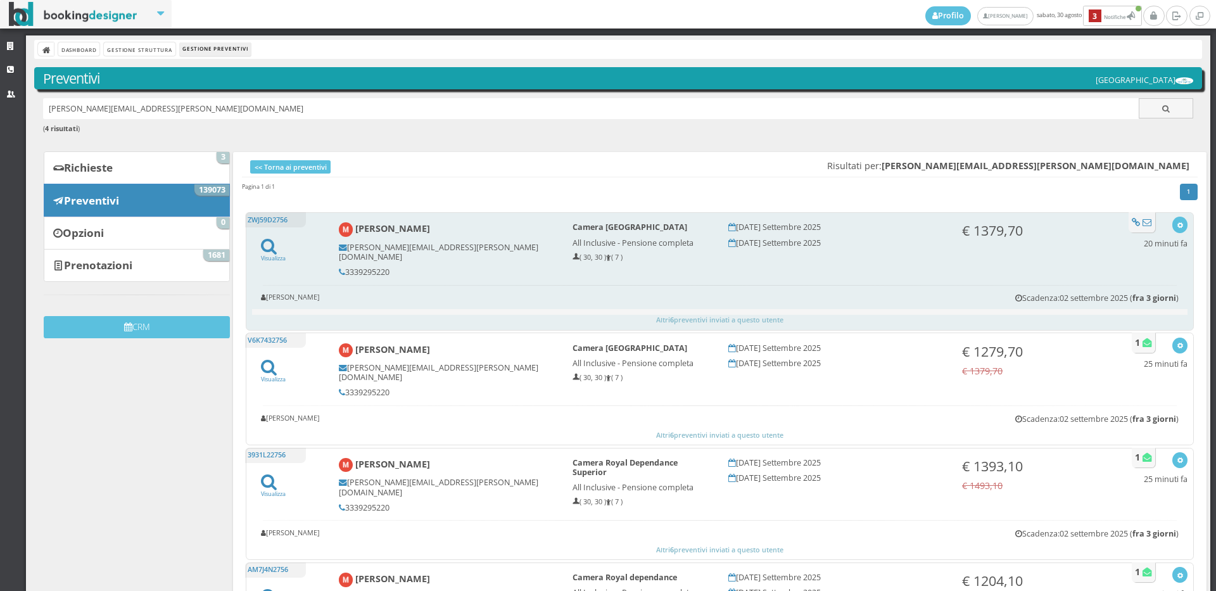
click at [383, 267] on h5 "3339295220" at bounding box center [447, 271] width 217 height 9
copy h5 "3339295220"
click at [1176, 223] on icon "button" at bounding box center [1179, 225] width 7 height 7
click at [1121, 284] on link "Visualizza sul sito" at bounding box center [1137, 286] width 99 height 15
